Goal: Transaction & Acquisition: Purchase product/service

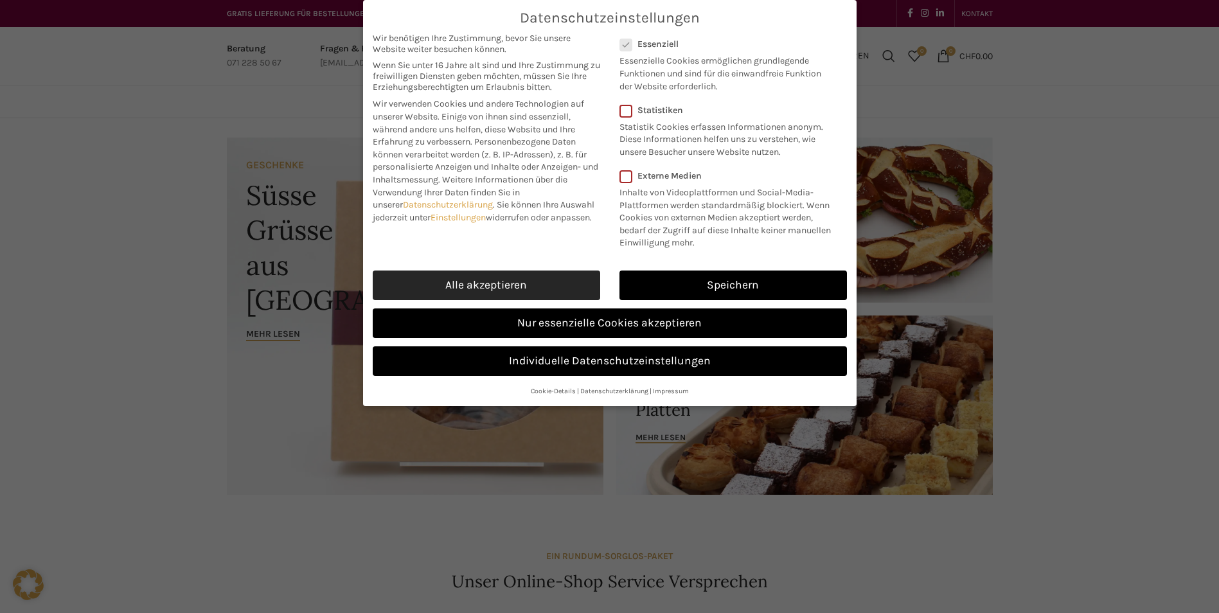
click at [454, 289] on link "Alle akzeptieren" at bounding box center [487, 286] width 228 height 30
checkbox input "true"
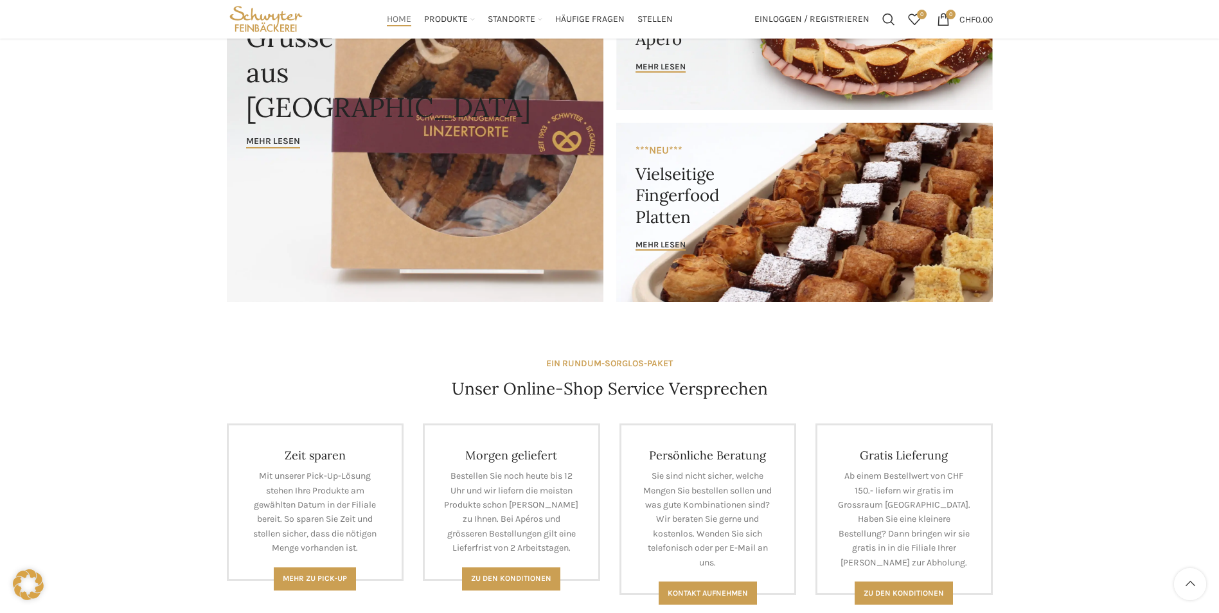
scroll to position [129, 0]
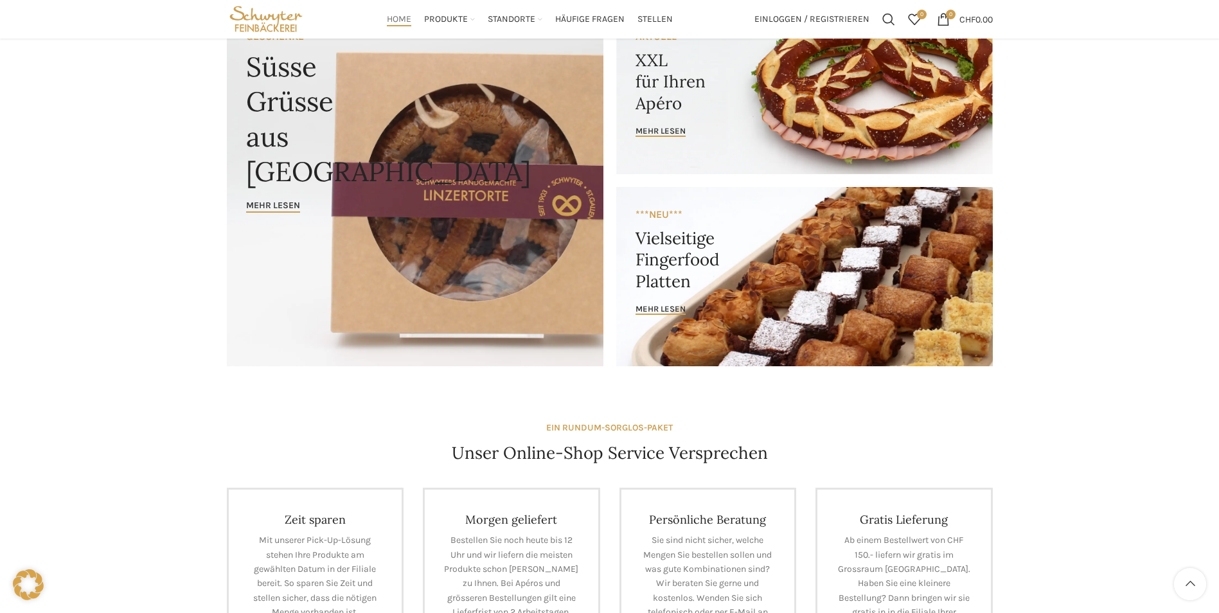
click at [857, 328] on link "Banner link" at bounding box center [804, 276] width 377 height 179
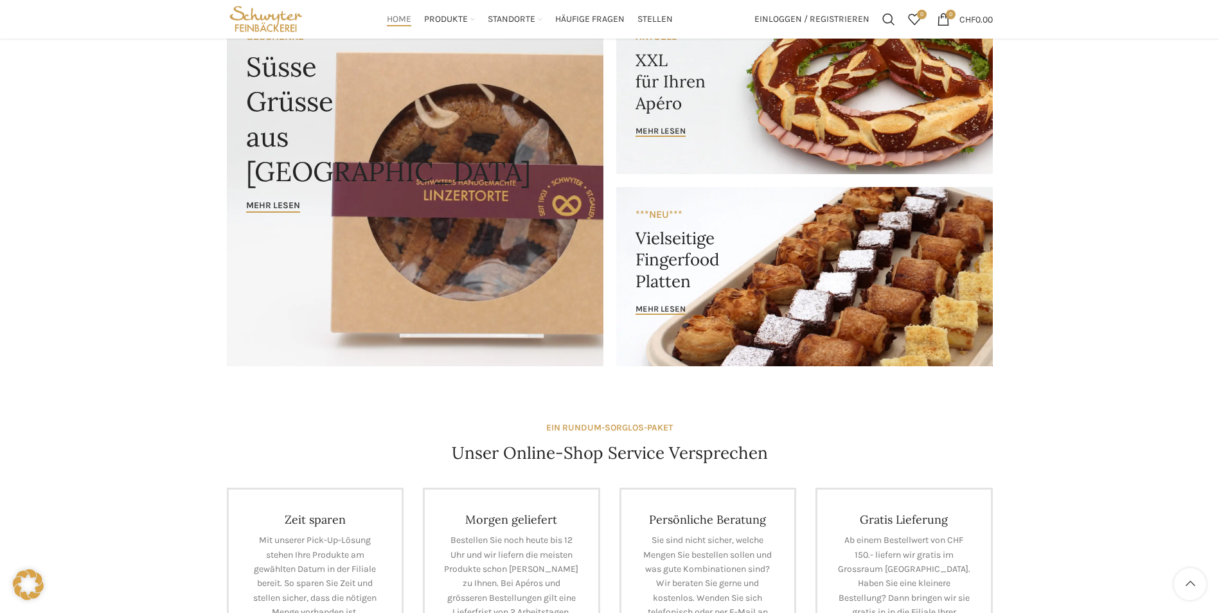
click at [880, 93] on link "Banner link" at bounding box center [804, 91] width 377 height 165
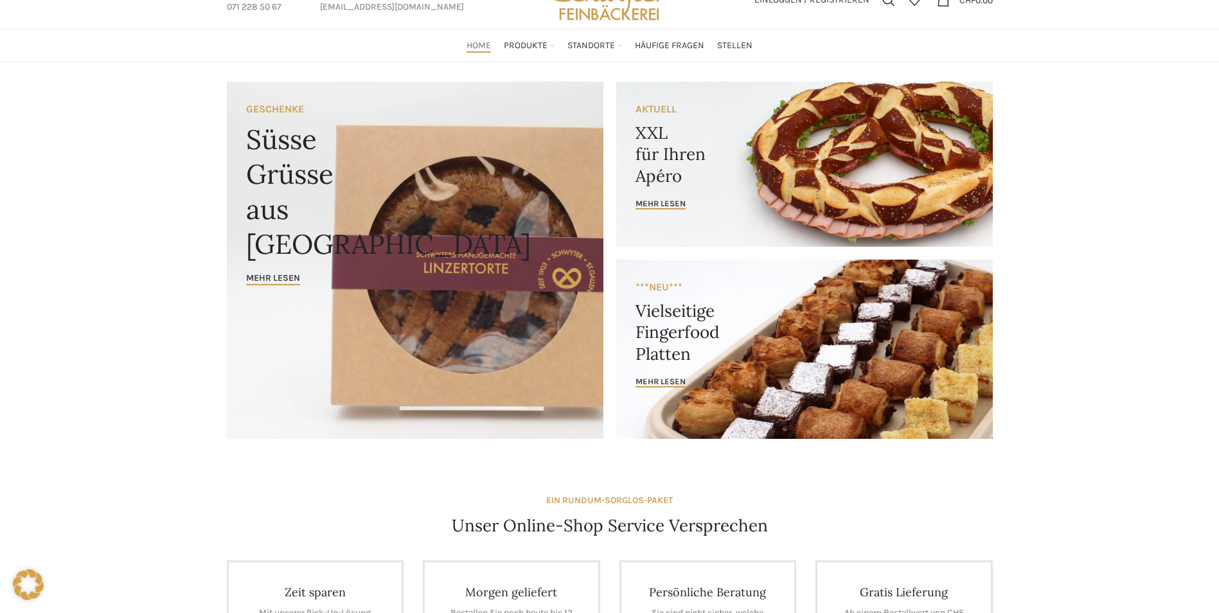
scroll to position [0, 0]
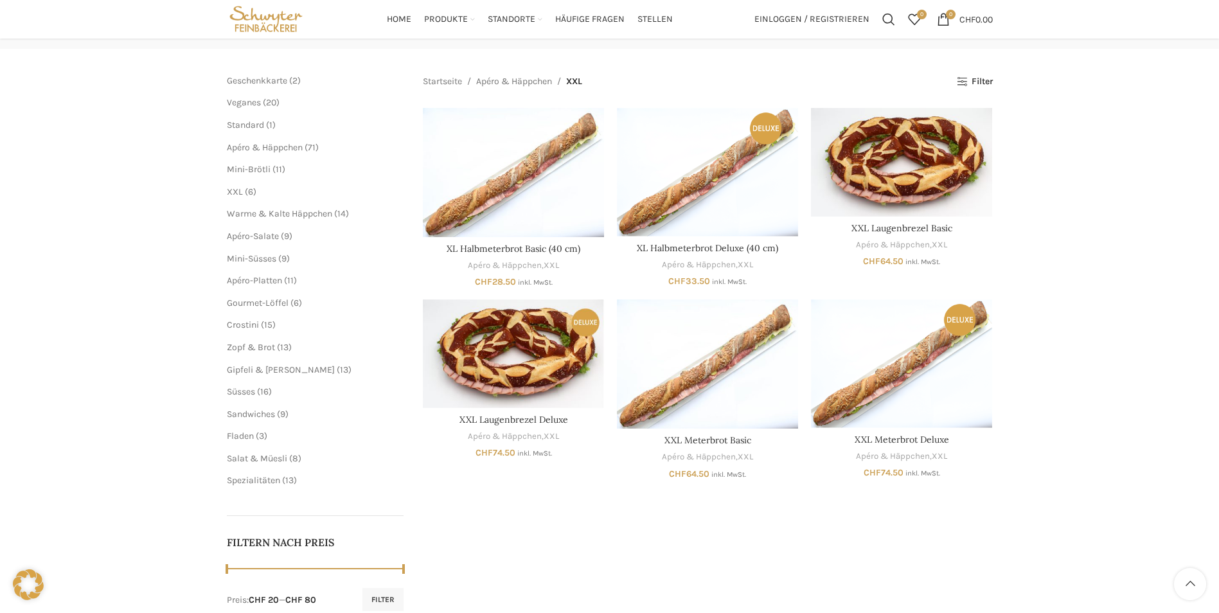
scroll to position [129, 0]
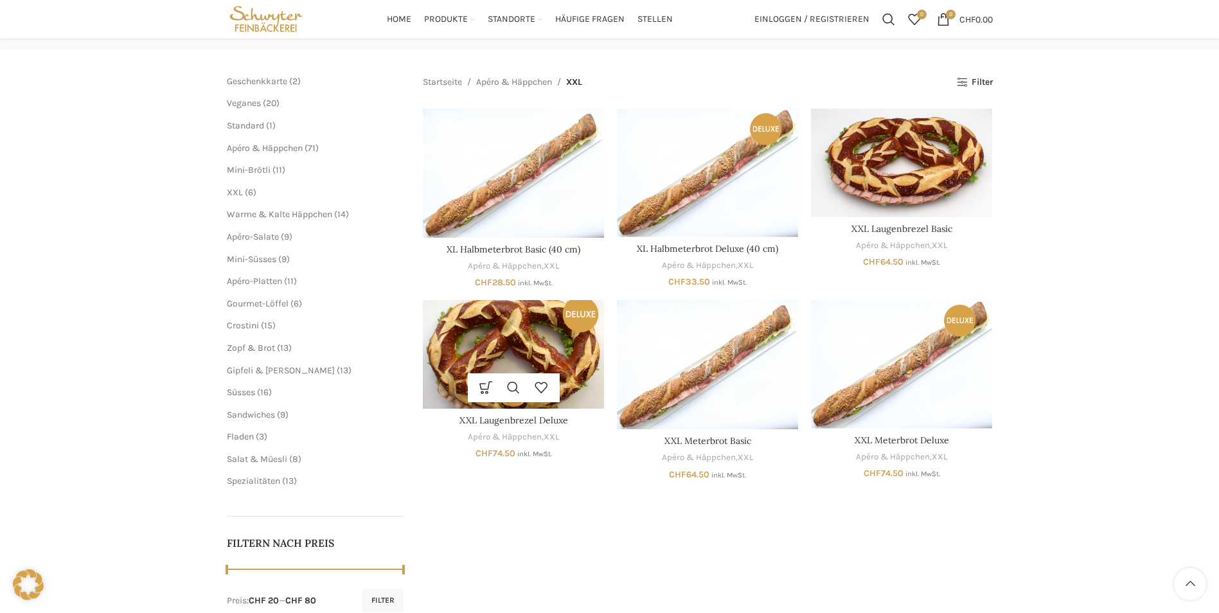
click at [555, 361] on img "XXL Laugenbrezel Deluxe" at bounding box center [513, 354] width 181 height 109
